Goal: Information Seeking & Learning: Understand process/instructions

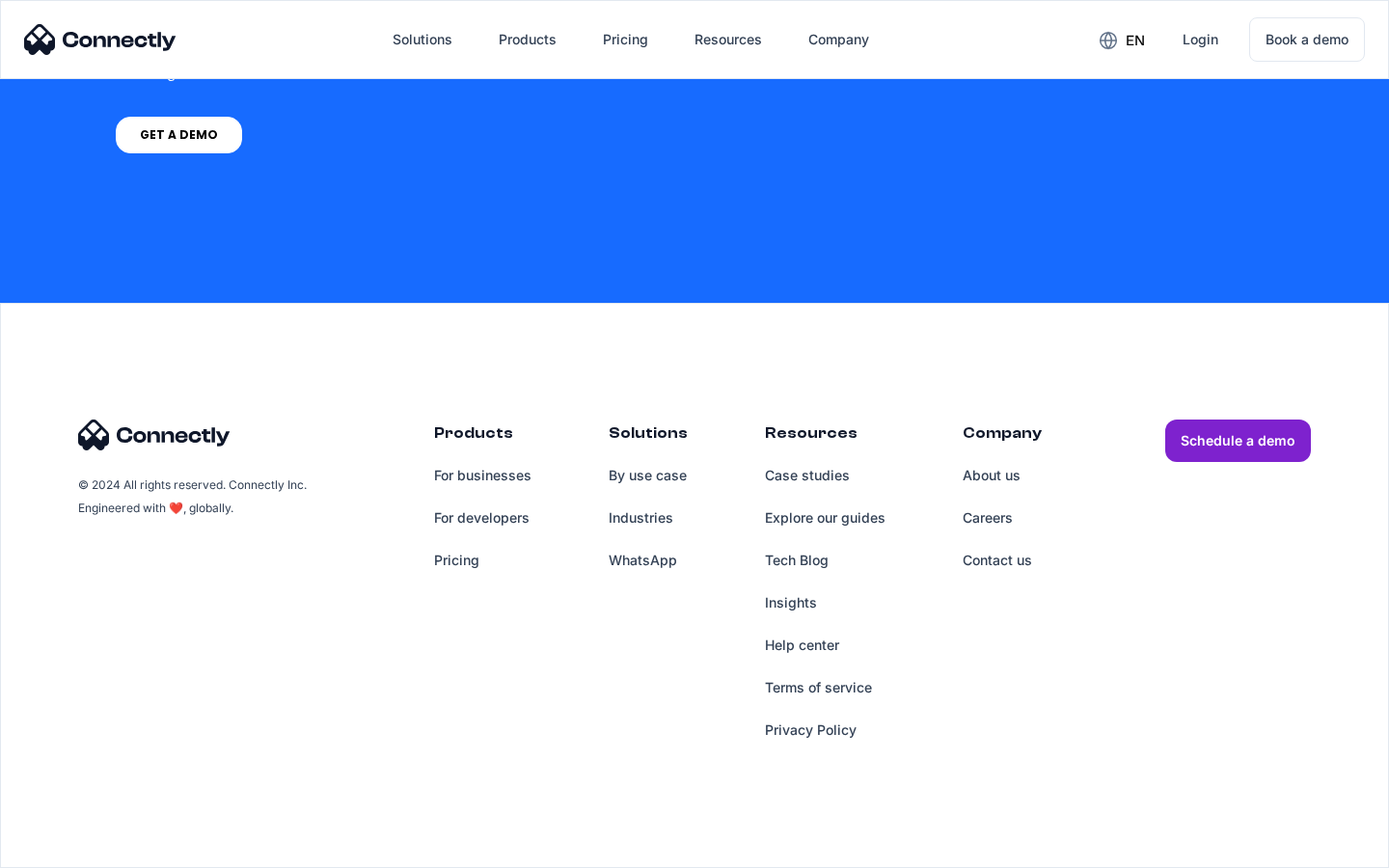
scroll to position [5624, 0]
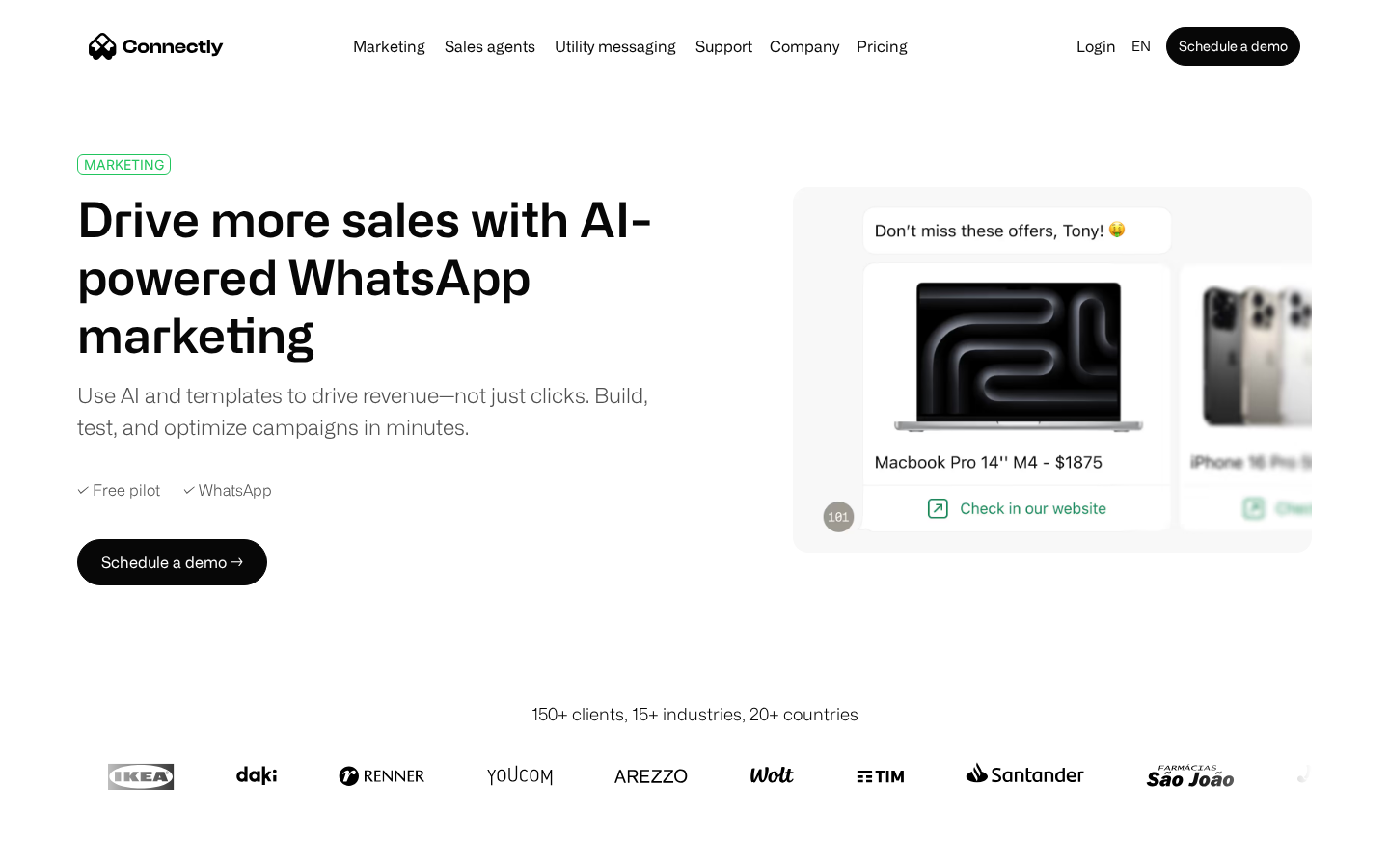
scroll to position [6861, 0]
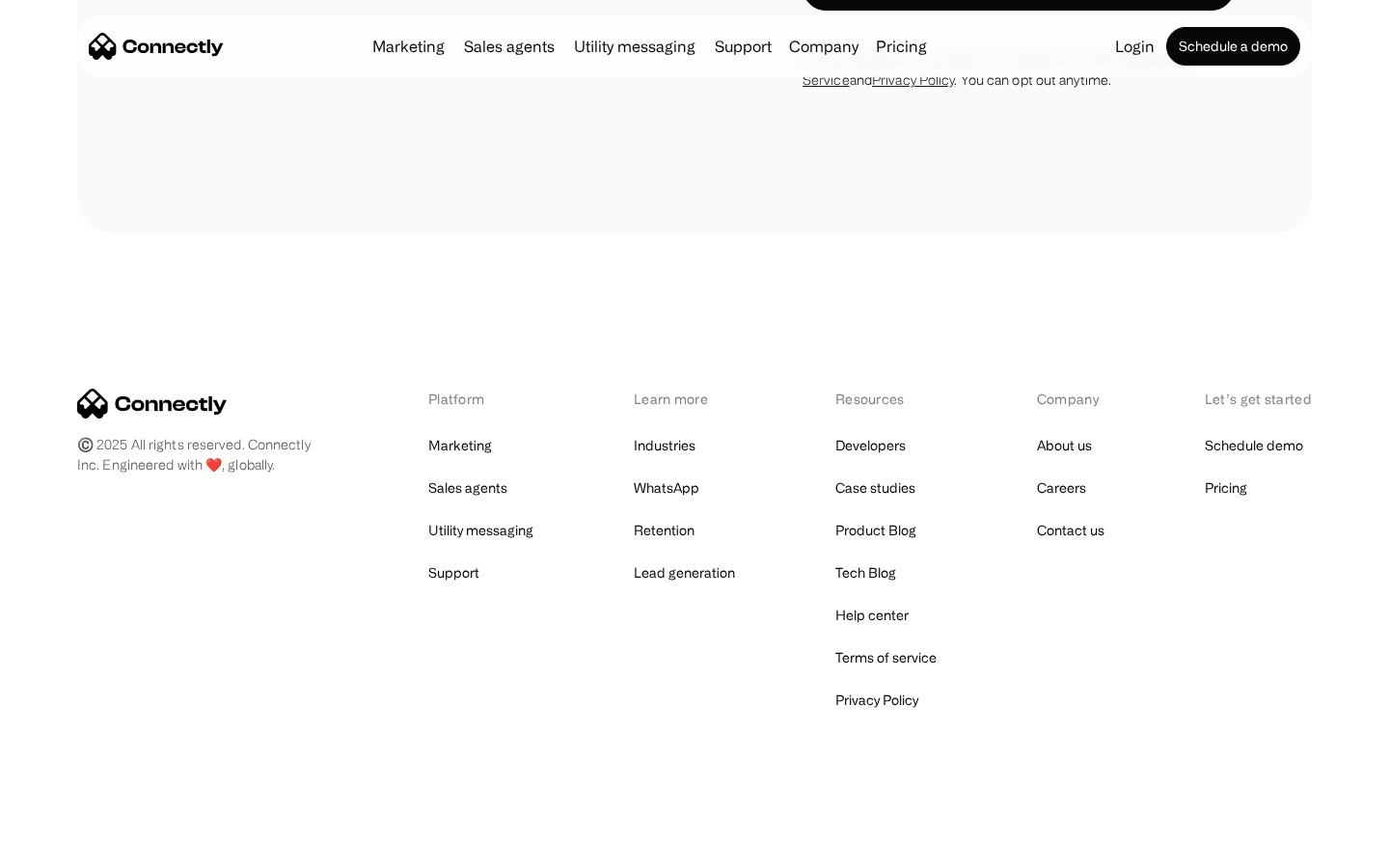
scroll to position [1775, 0]
